Goal: Check status: Check status

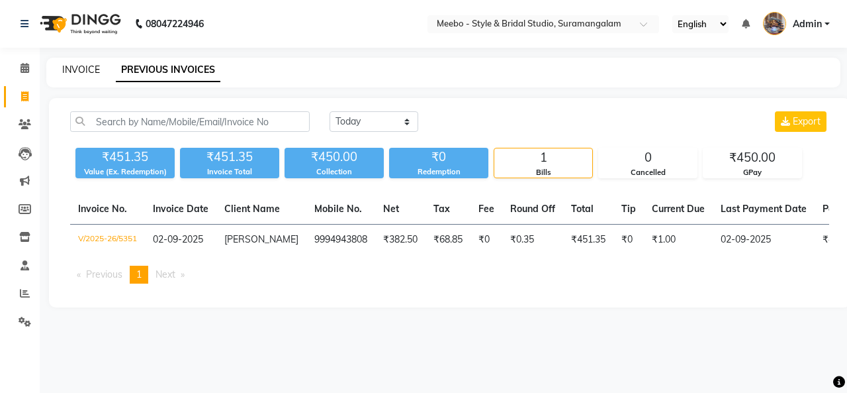
click at [93, 72] on link "INVOICE" at bounding box center [81, 70] width 38 height 12
select select "12"
select select "service"
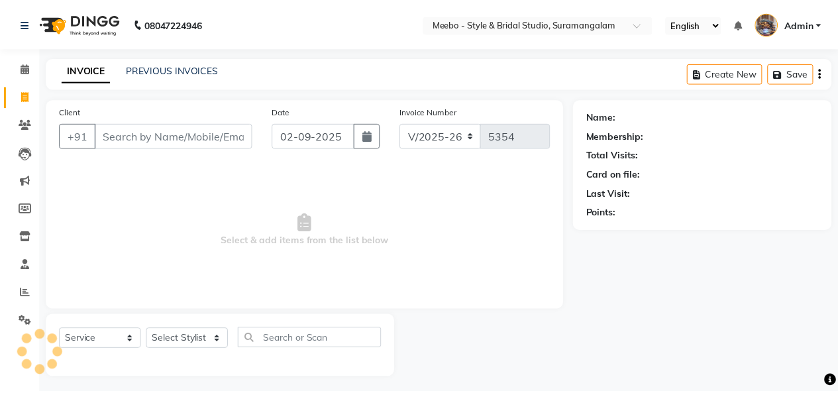
scroll to position [5, 0]
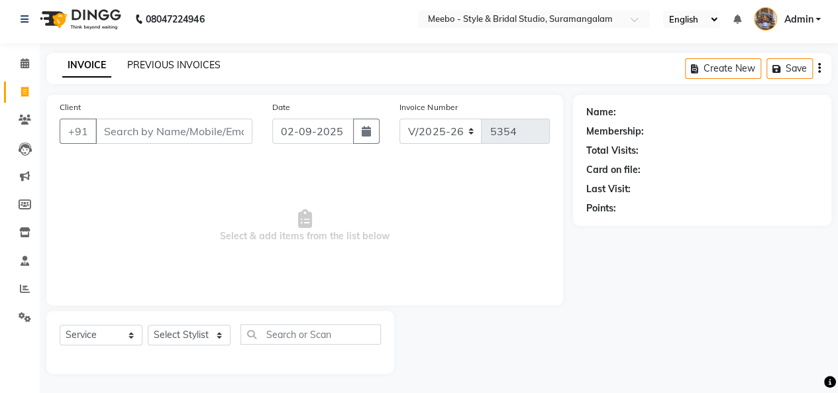
click at [185, 67] on link "PREVIOUS INVOICES" at bounding box center [173, 65] width 93 height 12
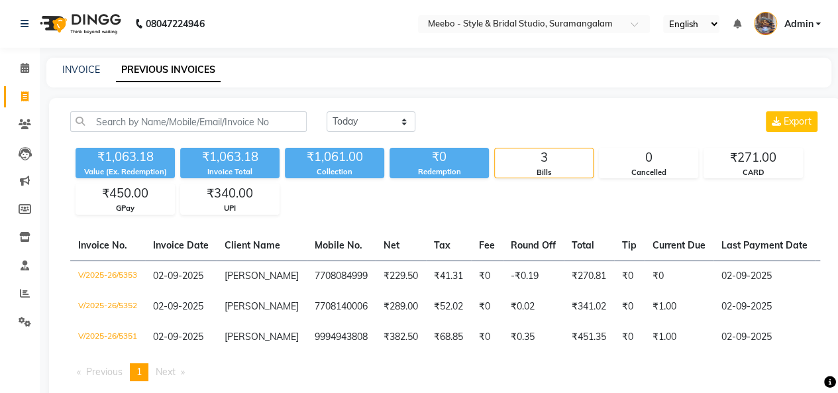
click at [461, 115] on div "[DATE] [DATE] Custom Range Export" at bounding box center [572, 121] width 493 height 21
click at [326, 169] on div "Collection" at bounding box center [334, 171] width 99 height 11
click at [364, 125] on select "[DATE] [DATE] Custom Range" at bounding box center [370, 121] width 89 height 21
select select "range"
click at [326, 111] on select "[DATE] [DATE] Custom Range" at bounding box center [370, 121] width 89 height 21
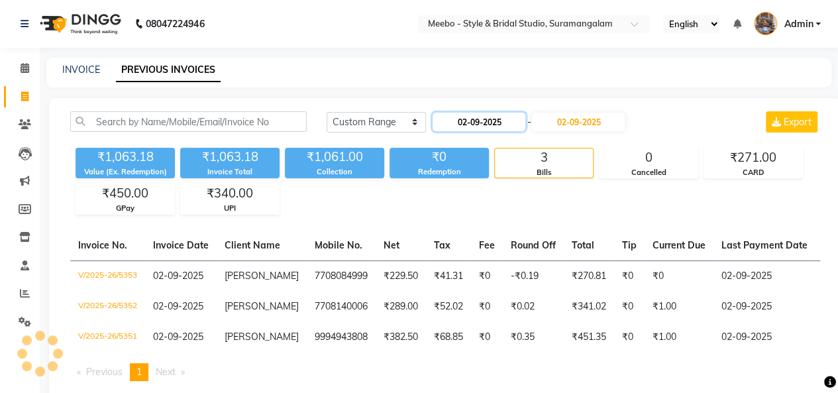
click at [475, 119] on input "02-09-2025" at bounding box center [478, 122] width 93 height 19
select select "9"
select select "2025"
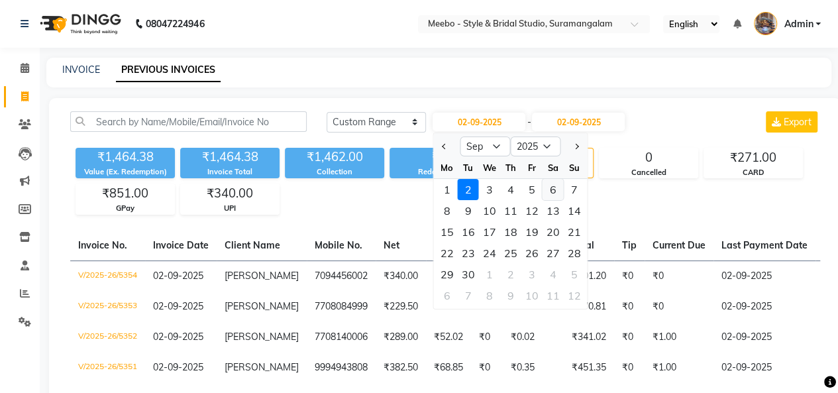
click at [557, 189] on div "6" at bounding box center [552, 189] width 21 height 21
type input "[DATE]"
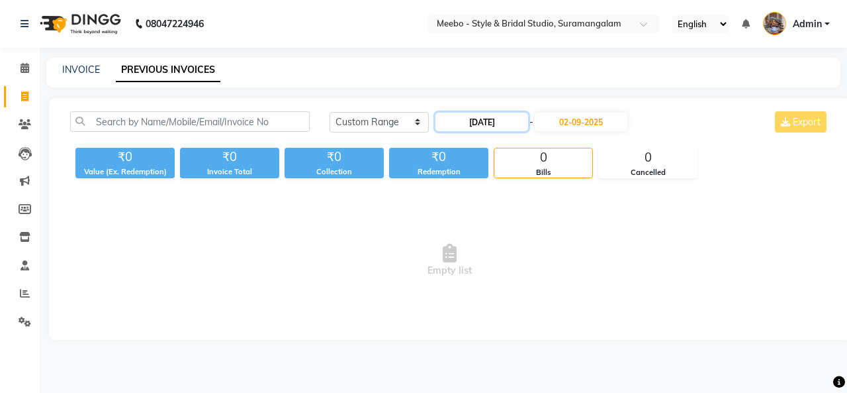
click at [495, 118] on input "[DATE]" at bounding box center [482, 122] width 93 height 19
select select "9"
select select "2025"
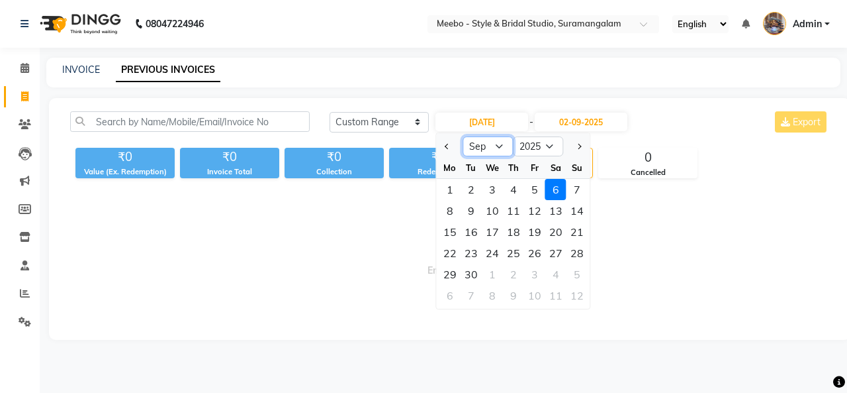
click at [491, 144] on select "Jan Feb Mar Apr May Jun [DATE] Aug Sep Oct Nov Dec" at bounding box center [488, 146] width 50 height 20
click at [502, 144] on select "Jan Feb Mar Apr May Jun [DATE] Aug Sep Oct Nov Dec" at bounding box center [488, 146] width 50 height 20
select select "8"
click at [463, 136] on select "Jan Feb Mar Apr May Jun [DATE] Aug Sep Oct Nov Dec" at bounding box center [488, 146] width 50 height 20
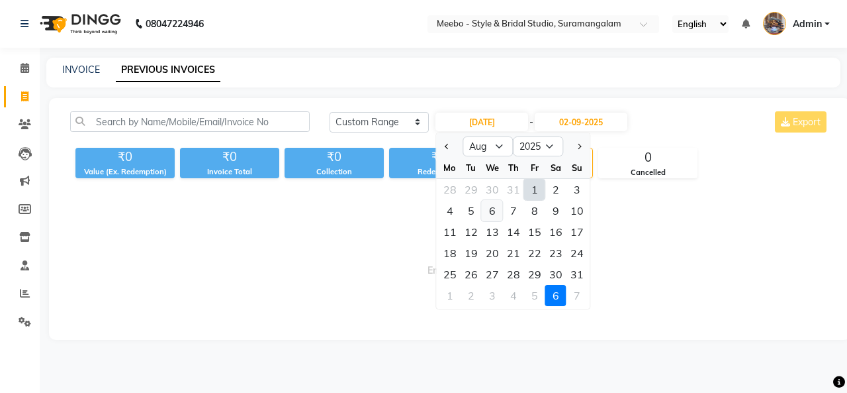
click at [497, 207] on div "6" at bounding box center [492, 210] width 21 height 21
type input "[DATE]"
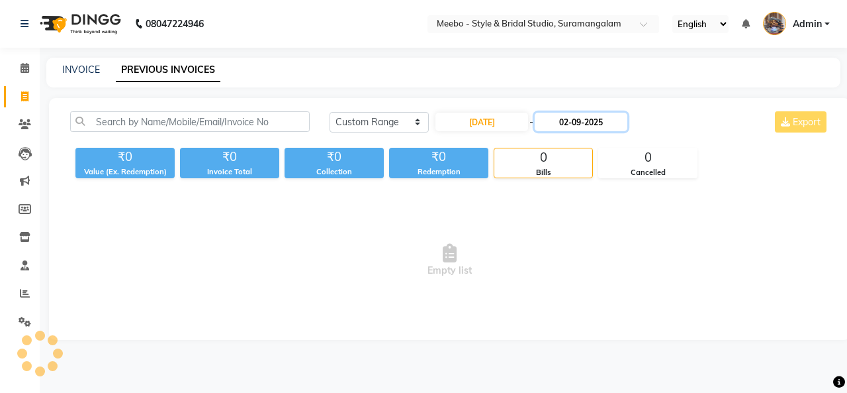
click at [587, 124] on input "02-09-2025" at bounding box center [581, 122] width 93 height 19
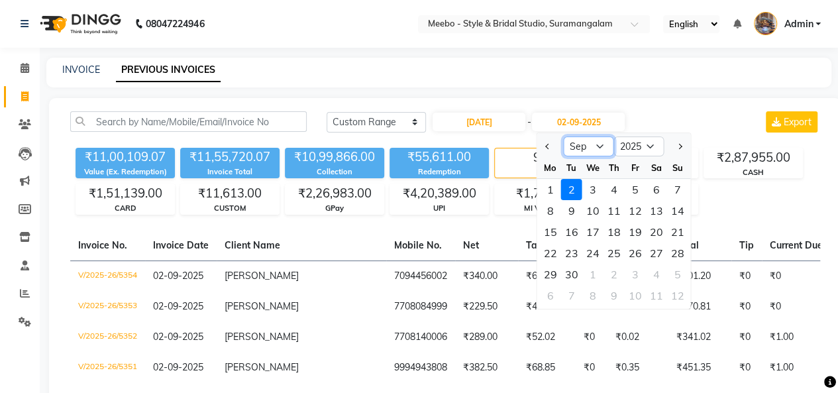
click at [599, 145] on select "Aug Sep Oct Nov Dec" at bounding box center [588, 146] width 50 height 20
select select "8"
click at [563, 136] on select "Aug Sep Oct Nov Dec" at bounding box center [588, 146] width 50 height 20
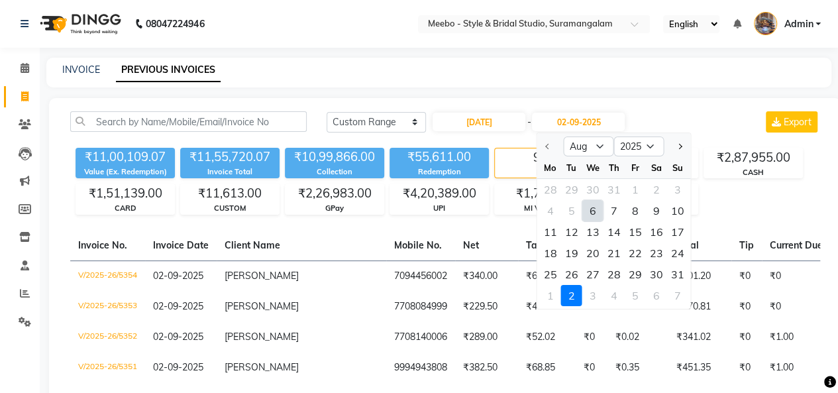
click at [590, 209] on div "6" at bounding box center [592, 210] width 21 height 21
type input "[DATE]"
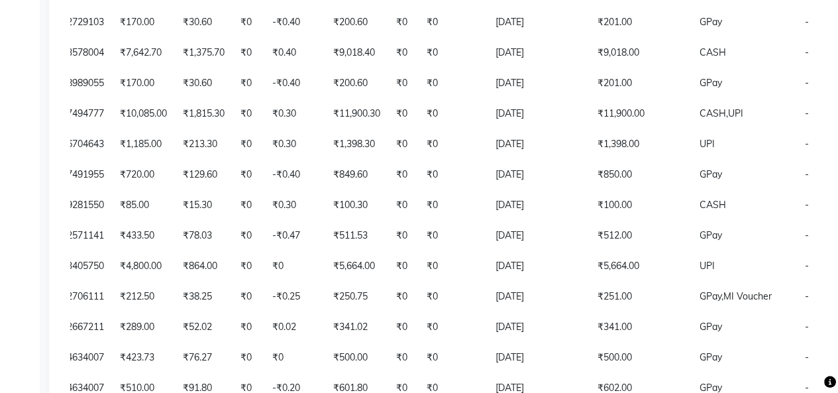
scroll to position [504, 0]
